Goal: Task Accomplishment & Management: Complete application form

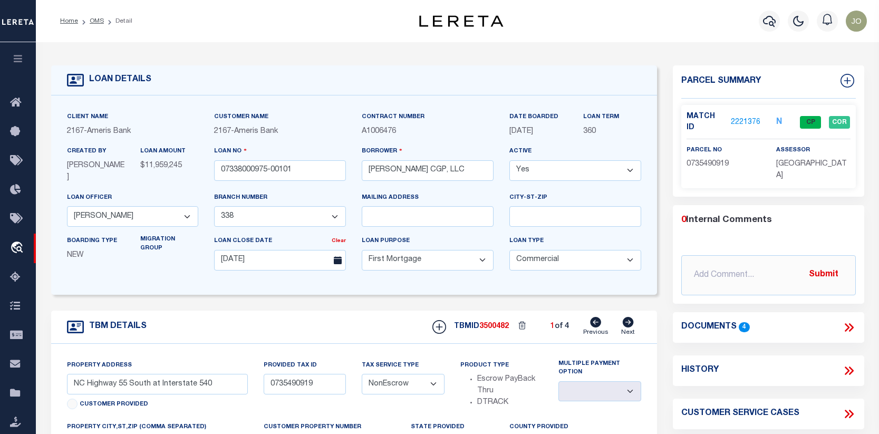
select select "11741"
select select "25678"
select select "10"
select select "20"
select select "NonEscrow"
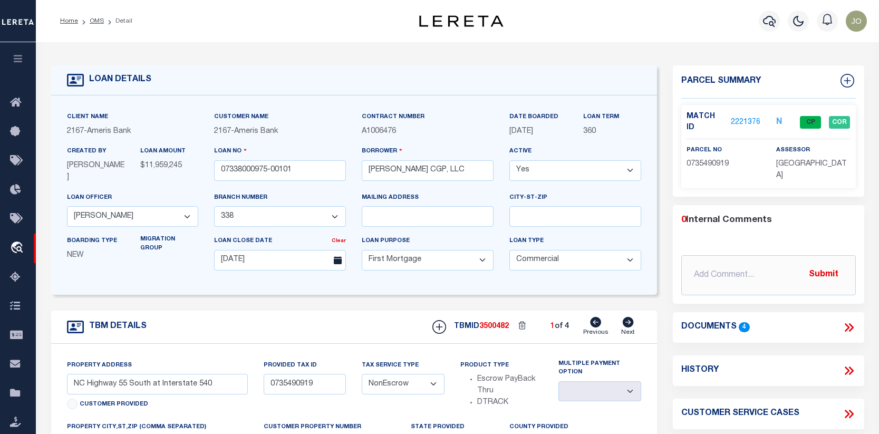
scroll to position [158, 0]
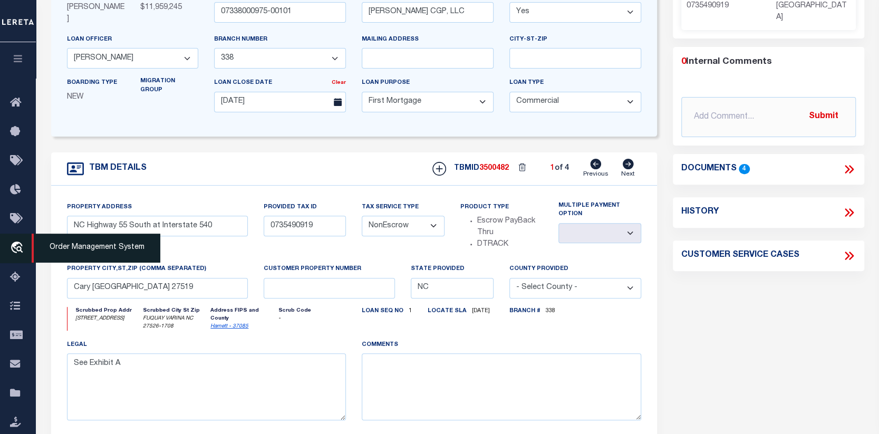
click at [19, 246] on icon "travel_explore" at bounding box center [18, 249] width 17 height 14
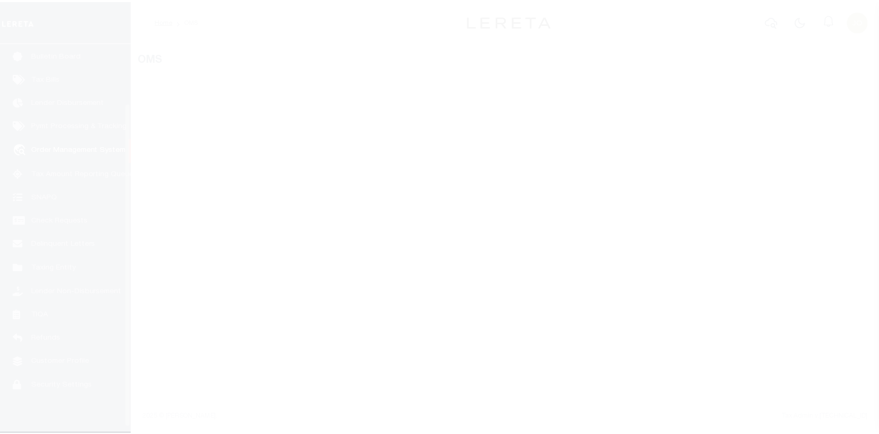
scroll to position [76, 0]
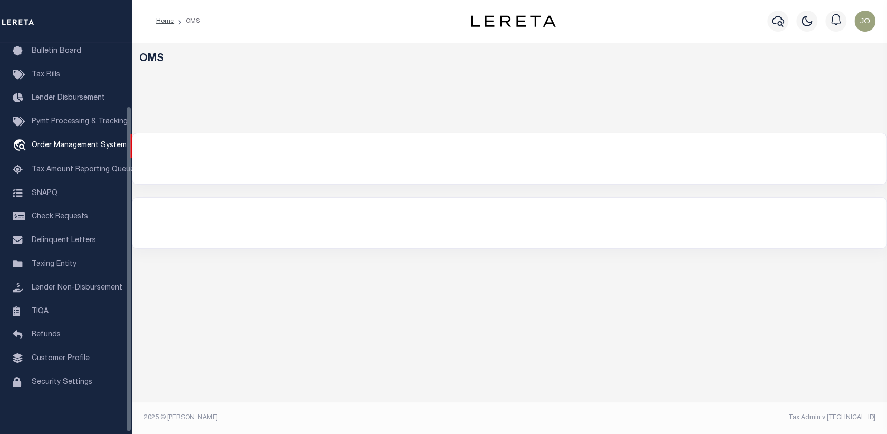
select select "200"
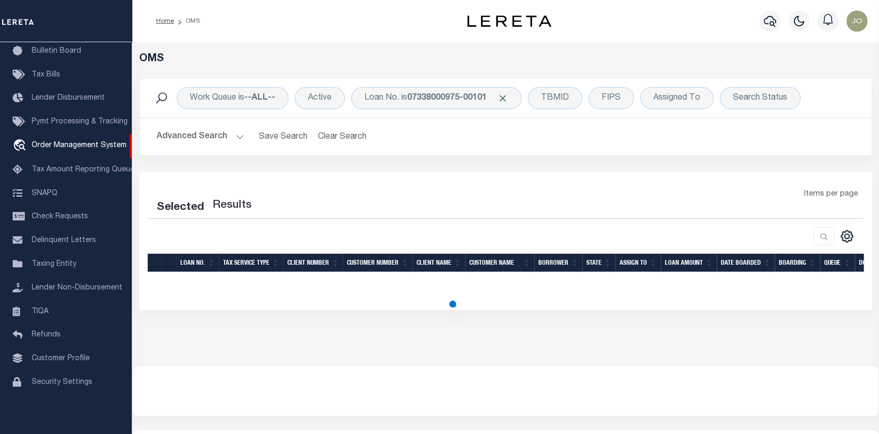
select select "200"
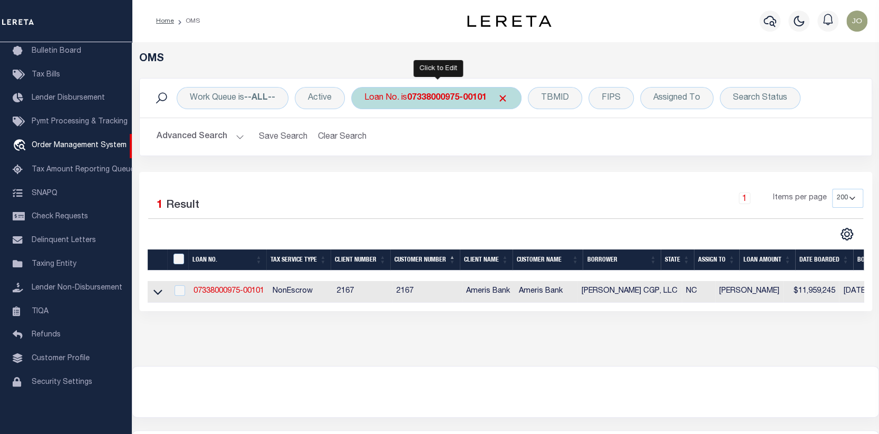
click at [502, 91] on div "Loan No. is 07338000975-00101" at bounding box center [436, 98] width 170 height 22
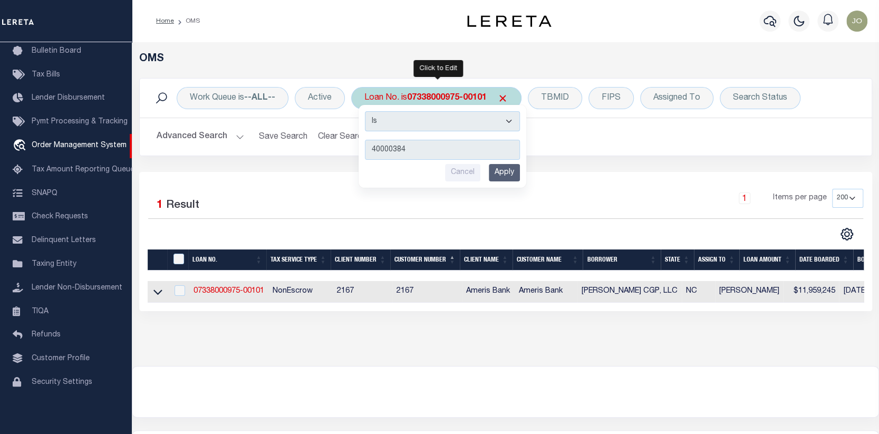
type input "40000384"
click at [501, 167] on input "Apply" at bounding box center [504, 172] width 31 height 17
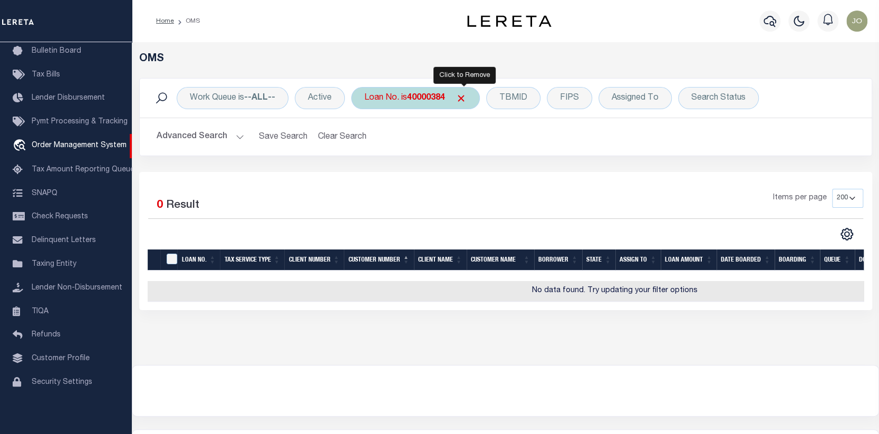
click at [462, 97] on span "Click to Remove" at bounding box center [461, 98] width 11 height 11
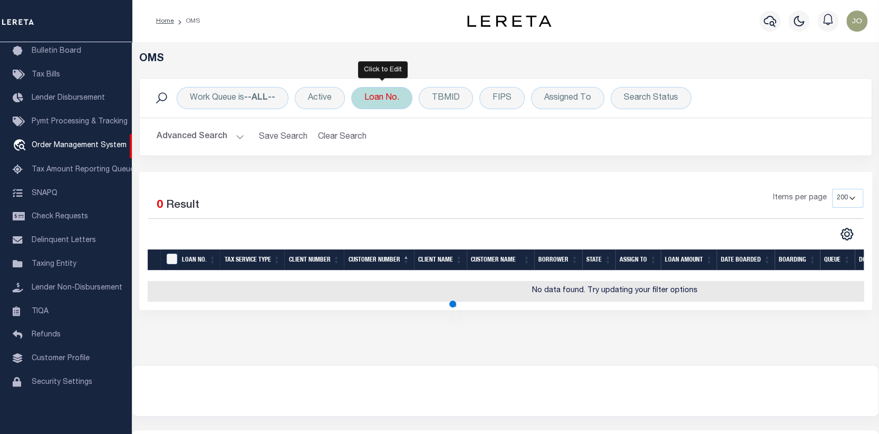
click at [387, 95] on div "Loan No." at bounding box center [381, 98] width 61 height 22
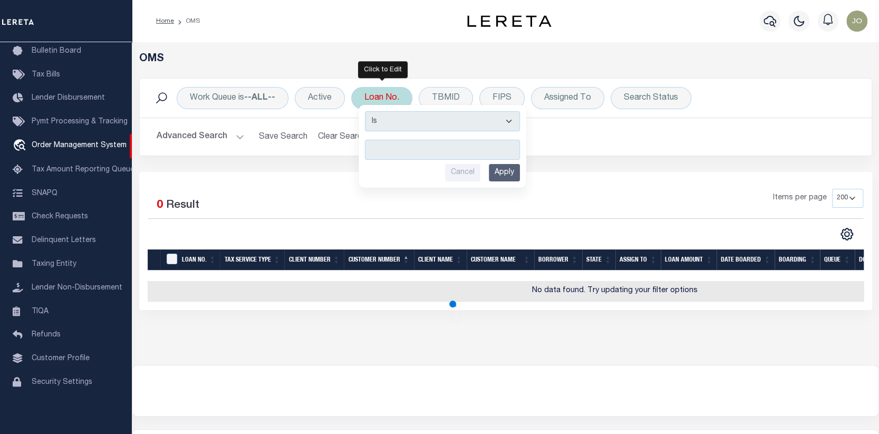
click at [373, 142] on input "text" at bounding box center [442, 150] width 155 height 20
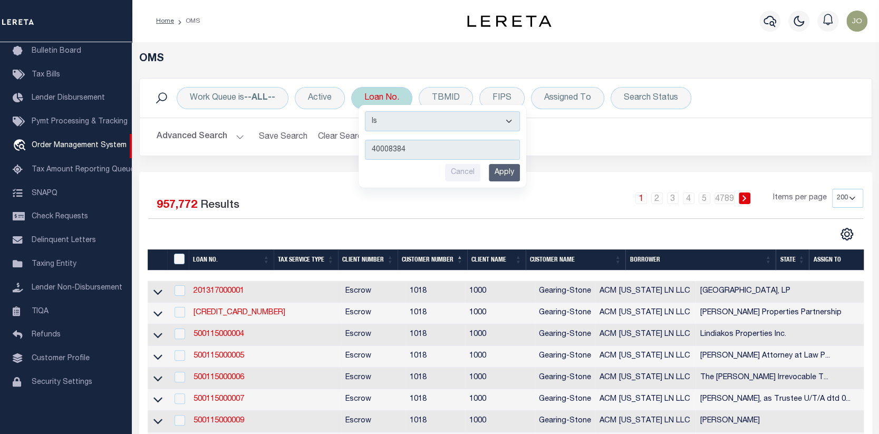
type input "40008384"
click at [503, 172] on input "Apply" at bounding box center [504, 172] width 31 height 17
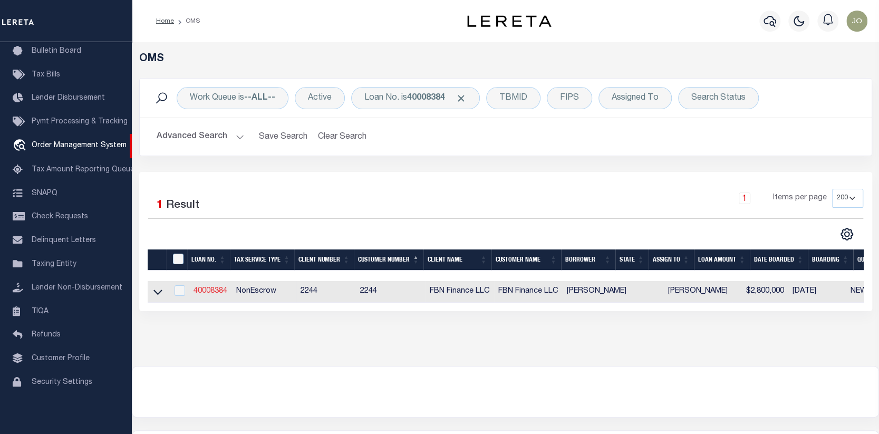
click at [215, 289] on link "40008384" at bounding box center [211, 290] width 34 height 7
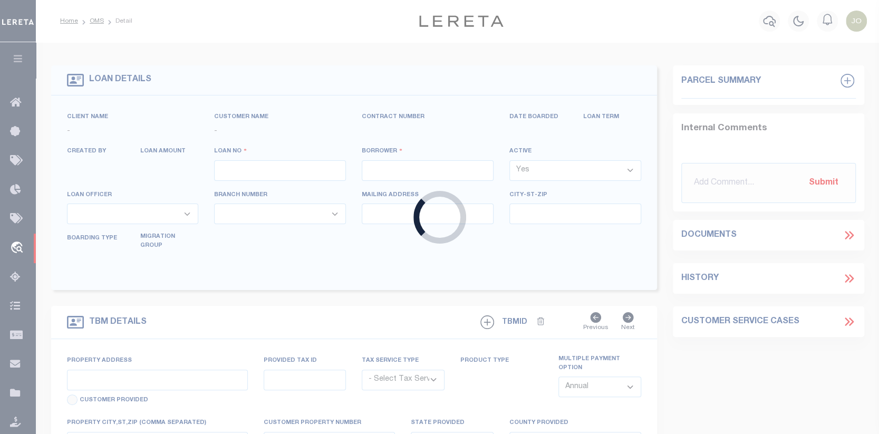
type input "40008384"
type input "[PERSON_NAME]"
select select
select select "100"
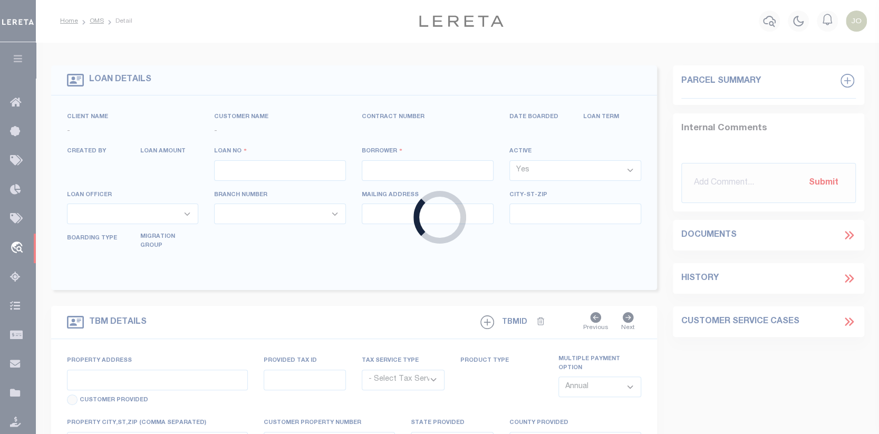
select select "NonEscrow"
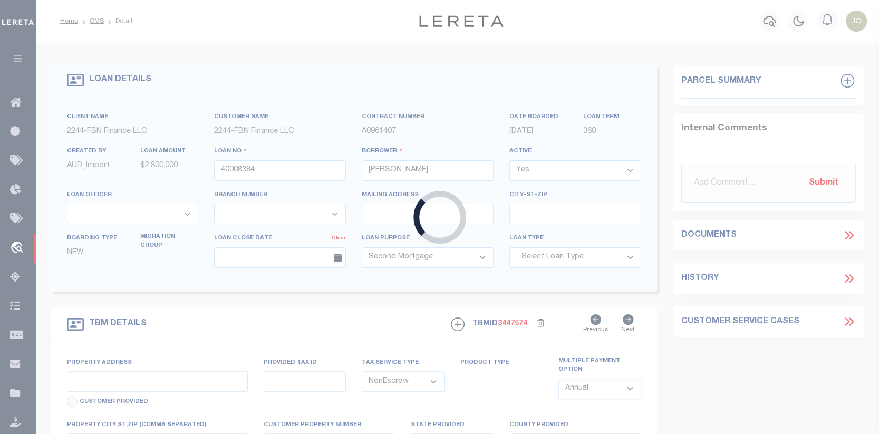
type input "71141"
select select
type input "HCC"
select select "14078"
select select "5511"
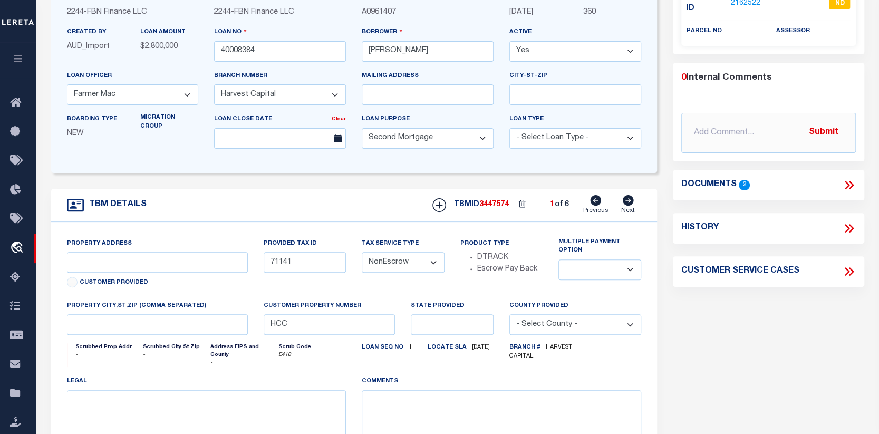
scroll to position [53, 0]
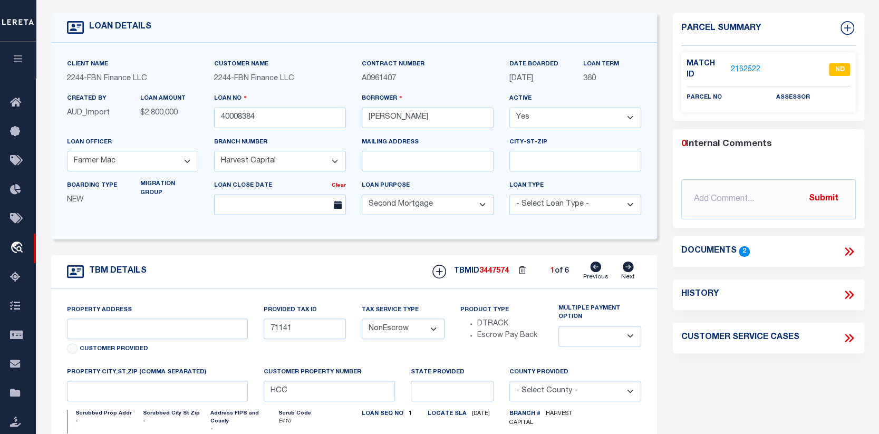
click at [739, 64] on link "2162522" at bounding box center [746, 69] width 30 height 11
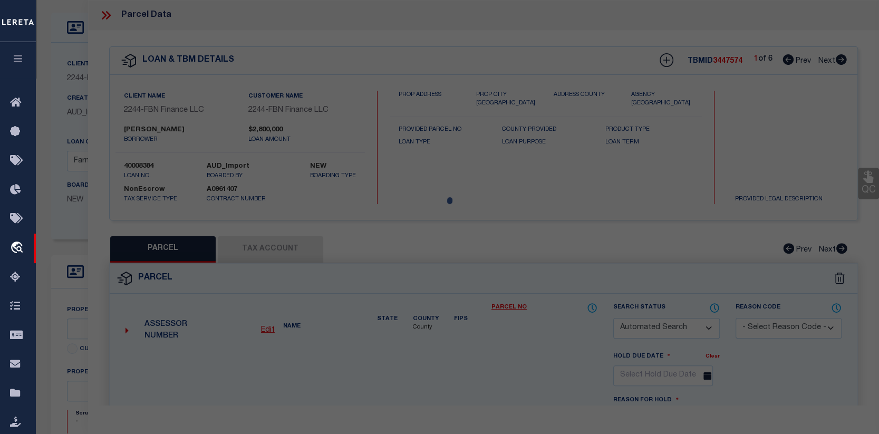
checkbox input "false"
select select "ND"
checkbox input "false"
type textarea "Unable to determine the exact location, as no county, city, or state is mention…"
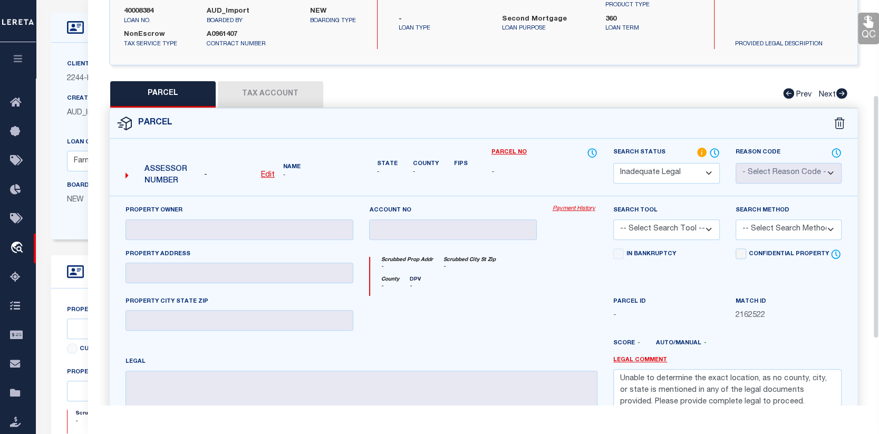
scroll to position [158, 0]
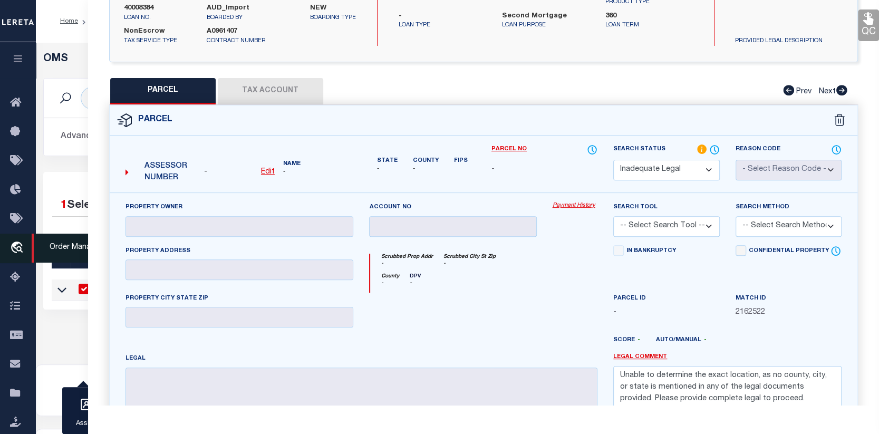
click at [17, 246] on icon "travel_explore" at bounding box center [18, 249] width 17 height 14
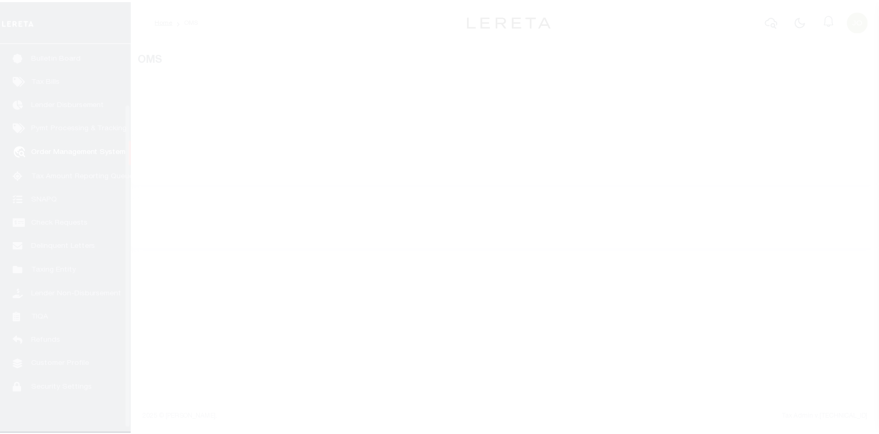
scroll to position [76, 0]
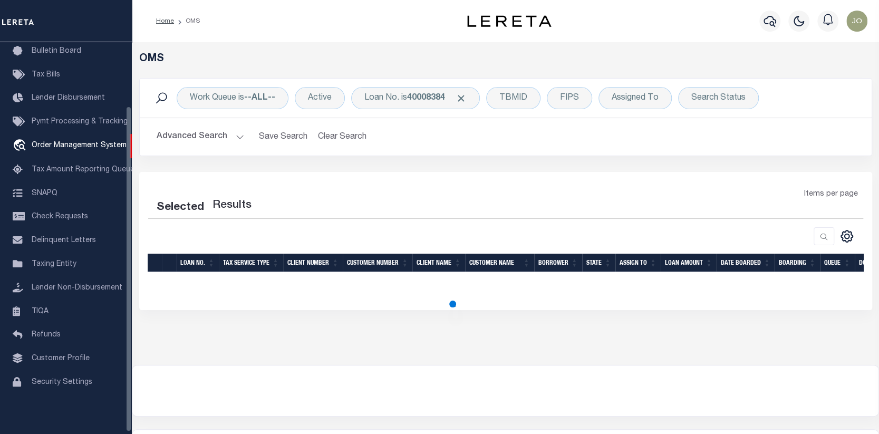
select select "200"
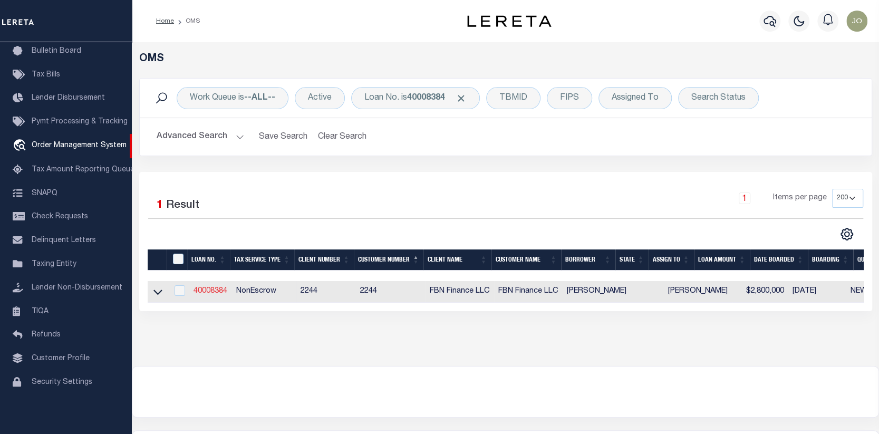
click at [220, 290] on link "40008384" at bounding box center [211, 290] width 34 height 7
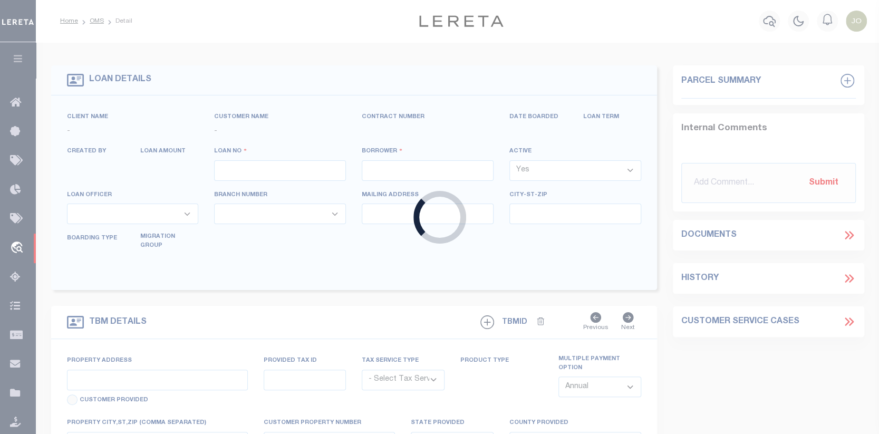
type input "40008384"
type input "[PERSON_NAME]"
select select
select select "100"
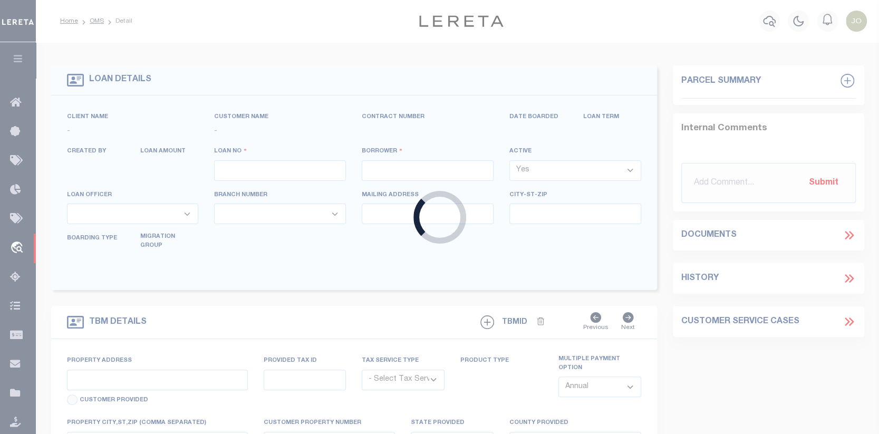
select select "NonEscrow"
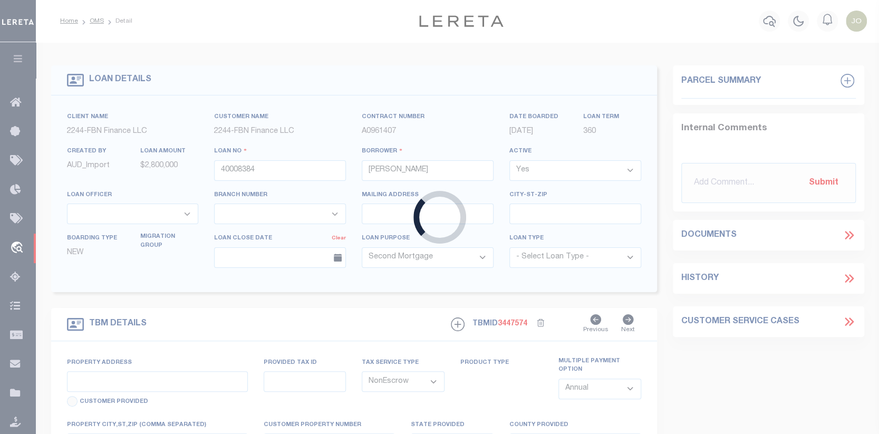
type input "71141"
select select
type input "HCC"
select select "14078"
select select "5511"
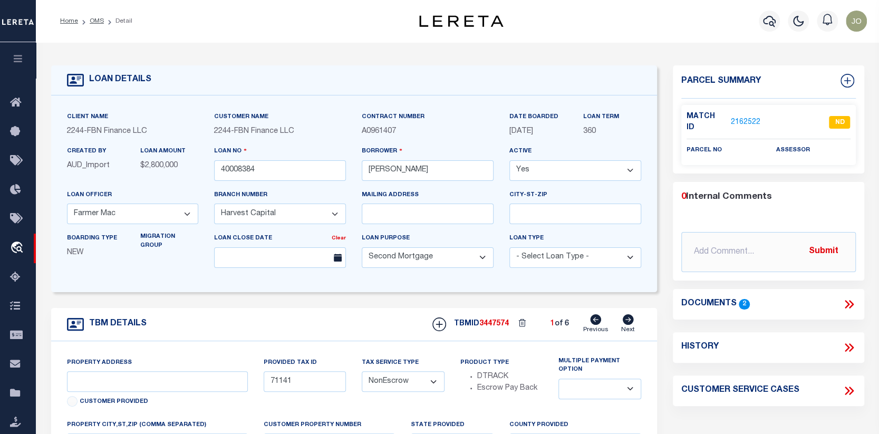
click at [627, 318] on icon at bounding box center [627, 319] width 11 height 11
type input "5938"
select select
click at [627, 318] on icon at bounding box center [627, 319] width 11 height 11
type input "5937"
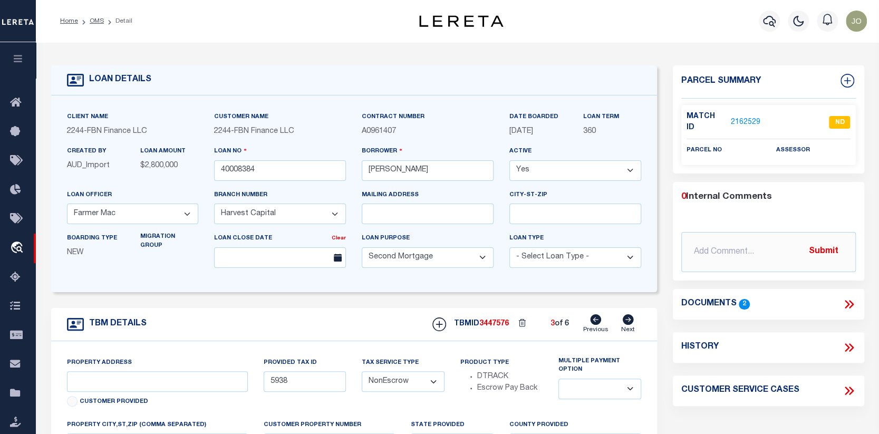
select select
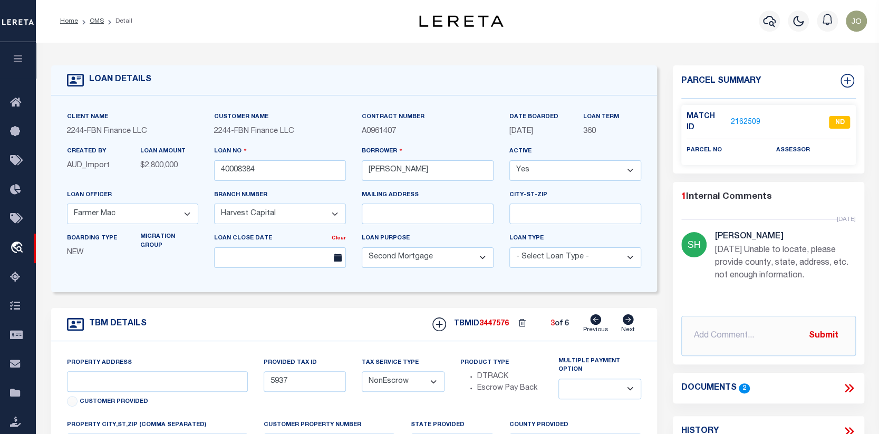
click at [627, 318] on icon at bounding box center [627, 319] width 11 height 11
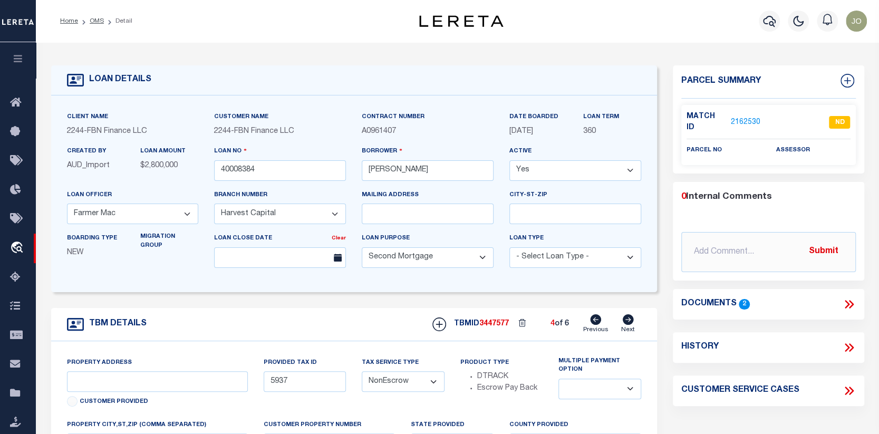
type input "5917"
select select
click at [627, 318] on icon at bounding box center [627, 319] width 11 height 11
type input "5343"
select select
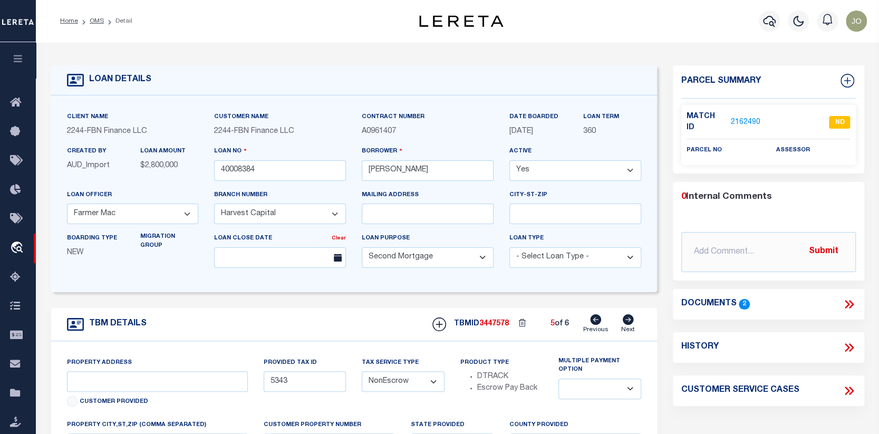
click at [850, 297] on icon at bounding box center [849, 304] width 14 height 14
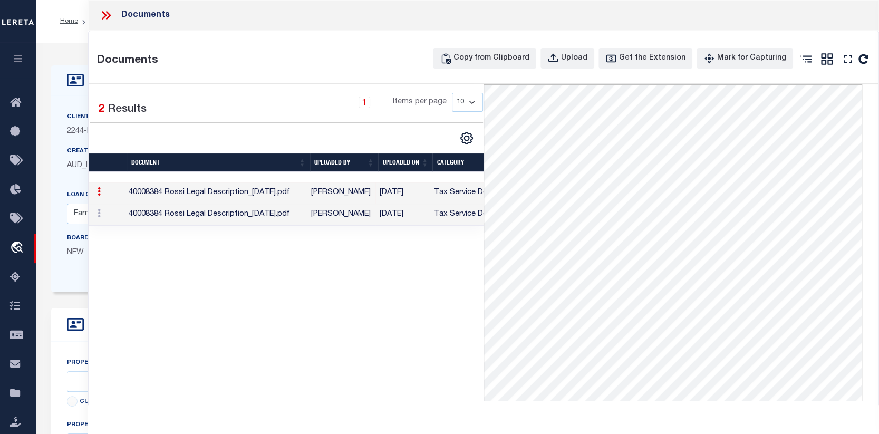
click at [158, 214] on td "40008384 Rossi Legal Description_[DATE].pdf" at bounding box center [215, 215] width 182 height 22
